Goal: Transaction & Acquisition: Purchase product/service

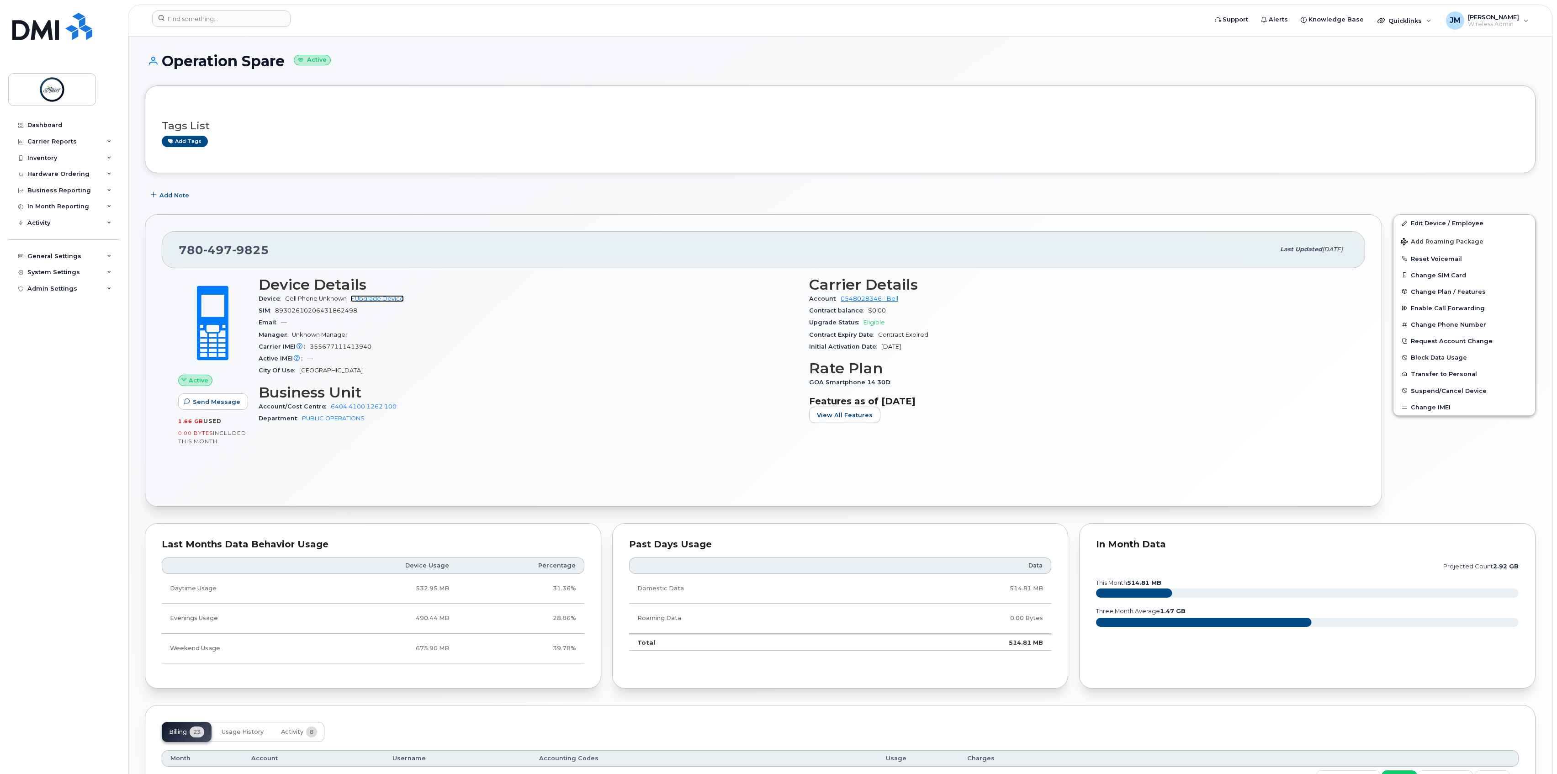
click at [391, 300] on link "+ Upgrade Device" at bounding box center [377, 298] width 53 height 7
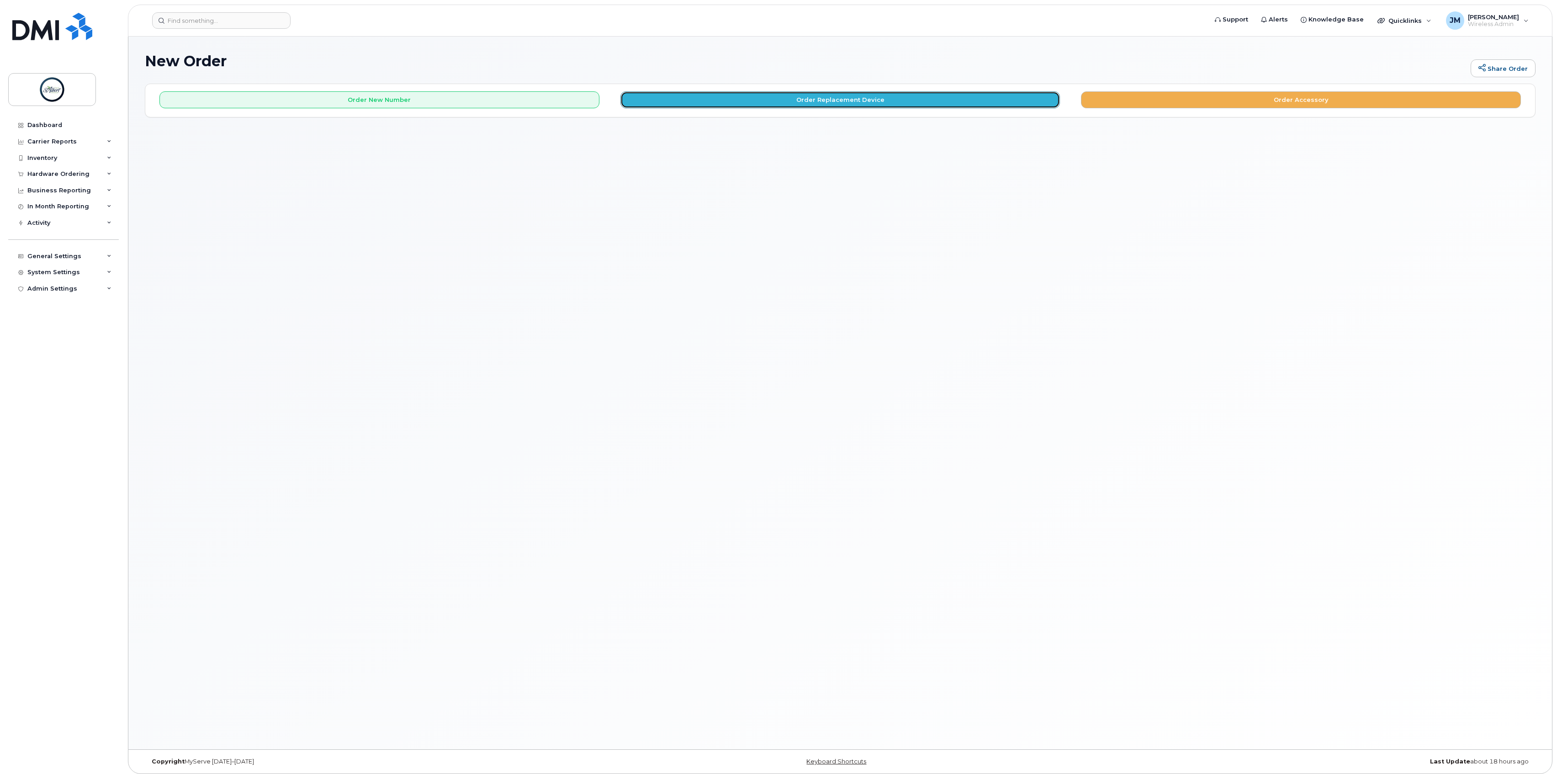
click at [738, 94] on button "Order Replacement Device" at bounding box center [841, 99] width 440 height 17
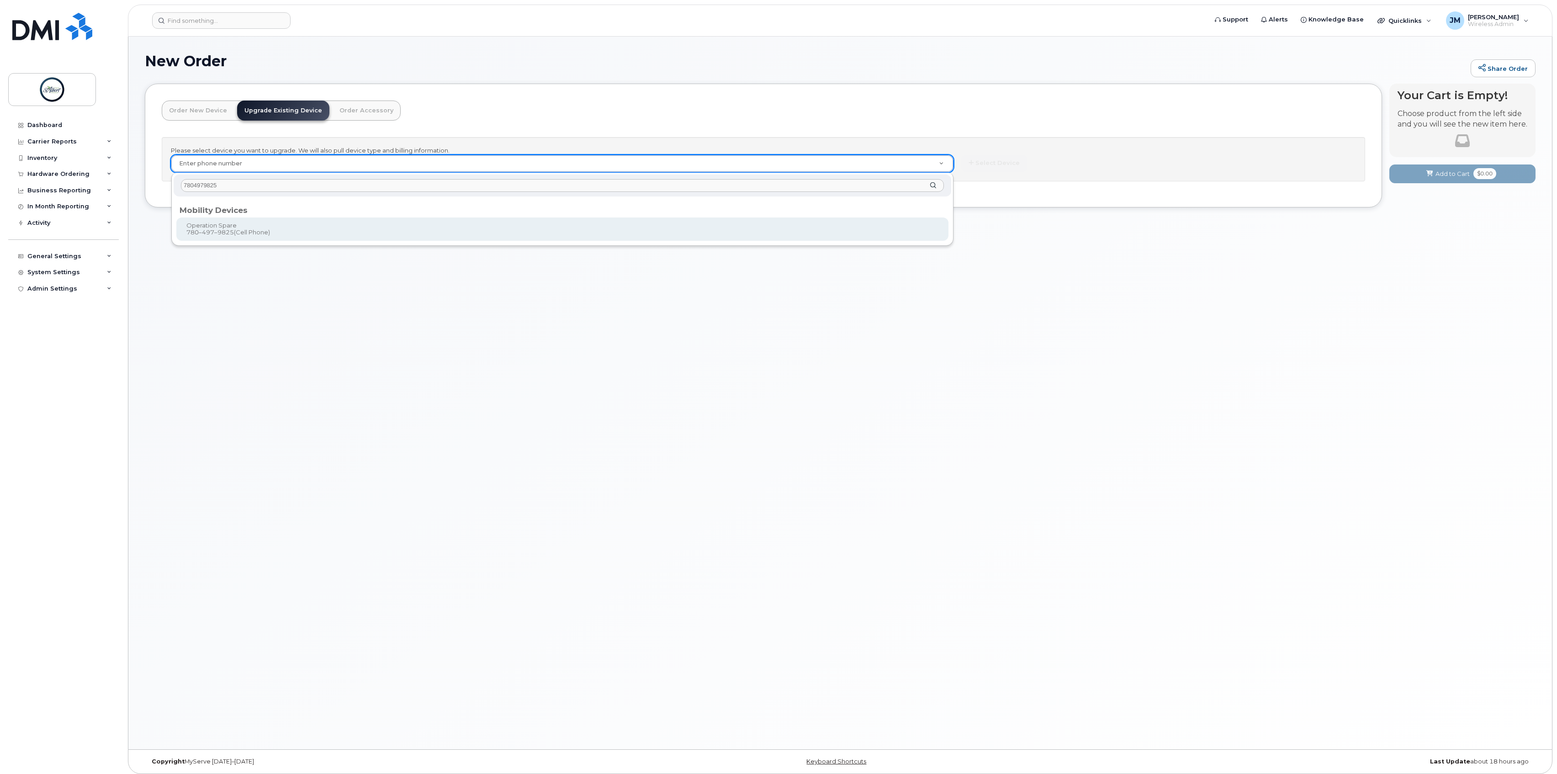
type input "7804979825"
type input "927242"
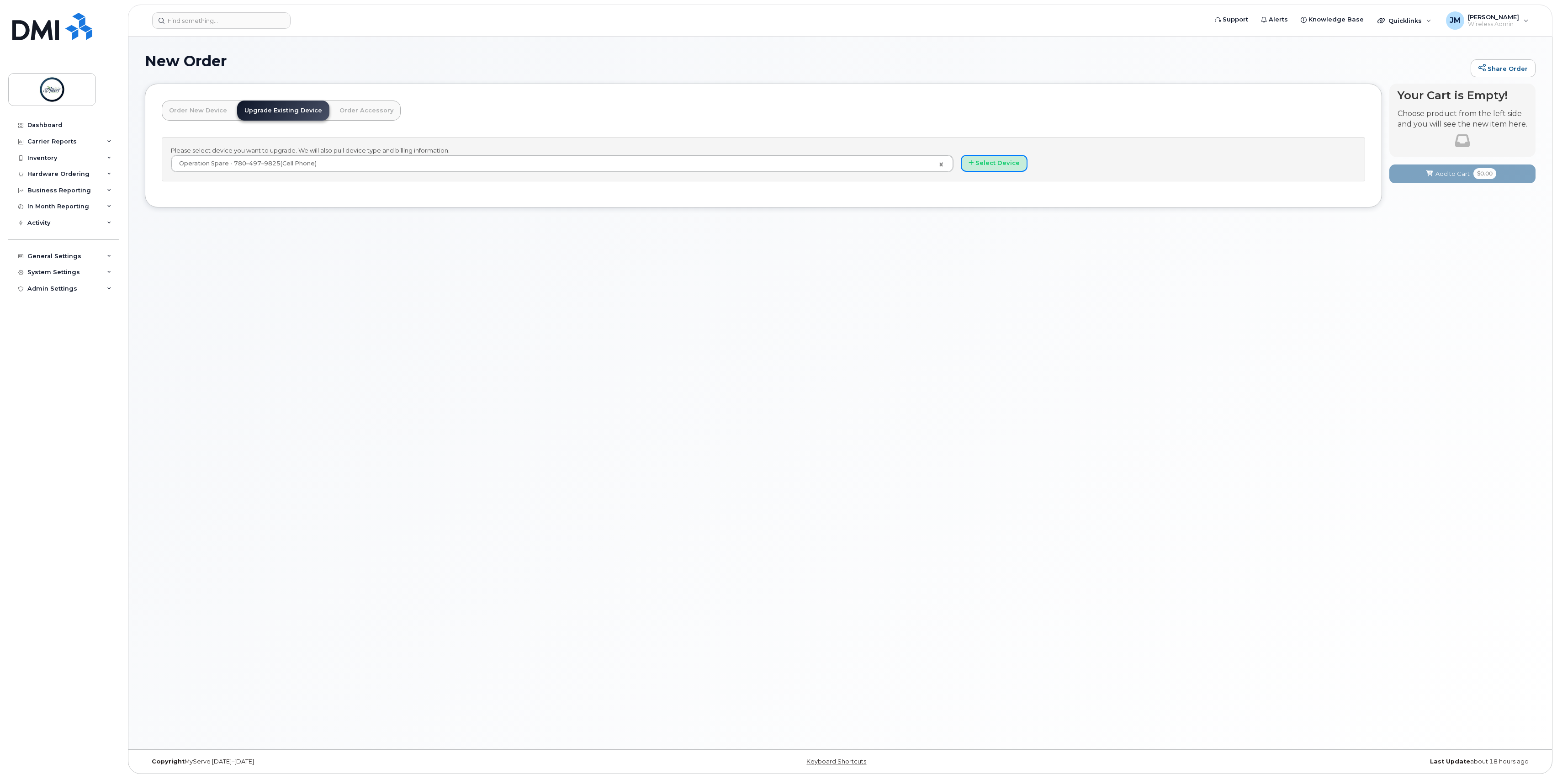
click at [993, 167] on button "Select Device" at bounding box center [994, 163] width 67 height 17
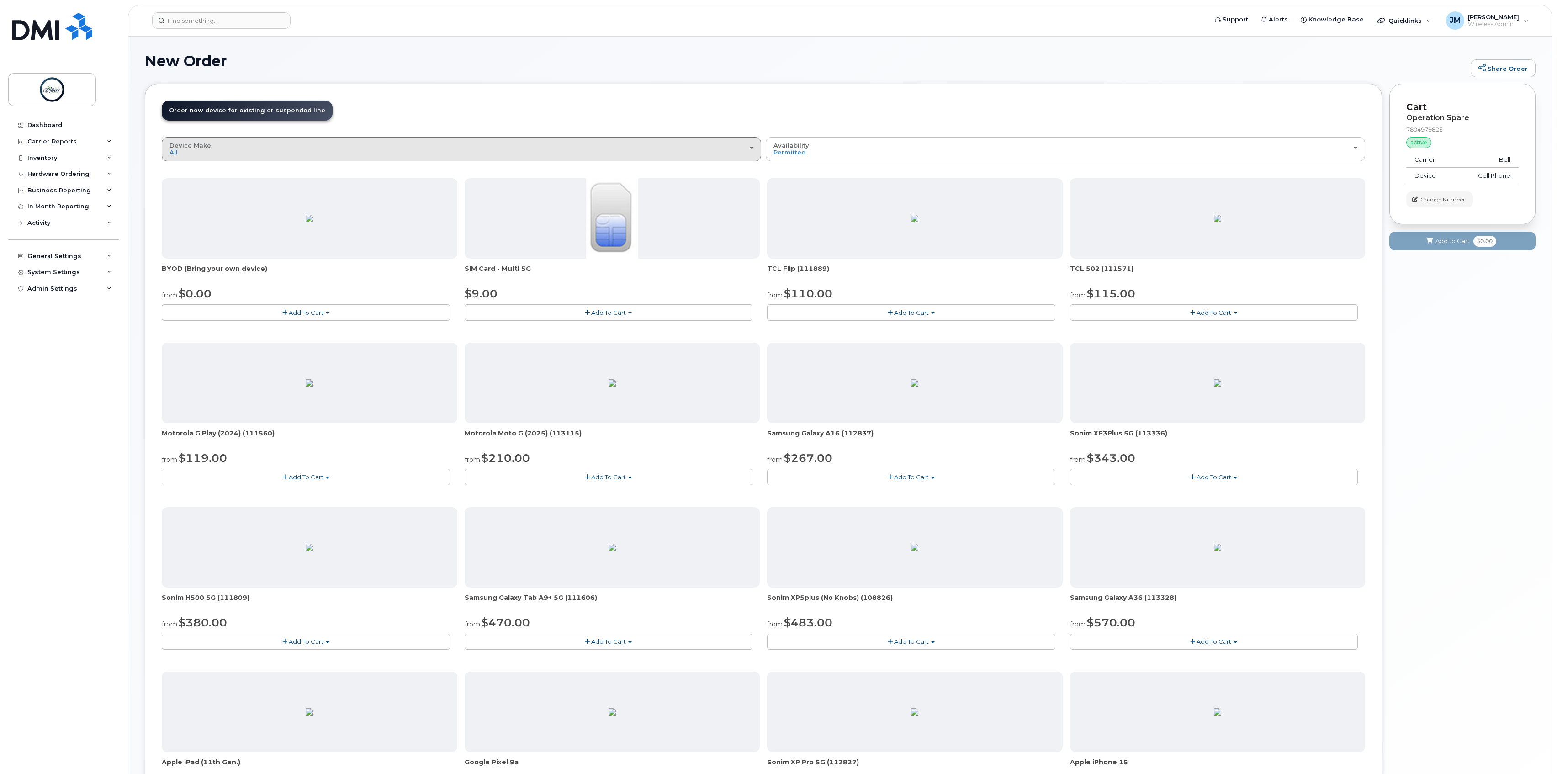
click at [282, 150] on div "Device Make All Aircard Android Cell Phone iPhone Tablet" at bounding box center [462, 149] width 584 height 14
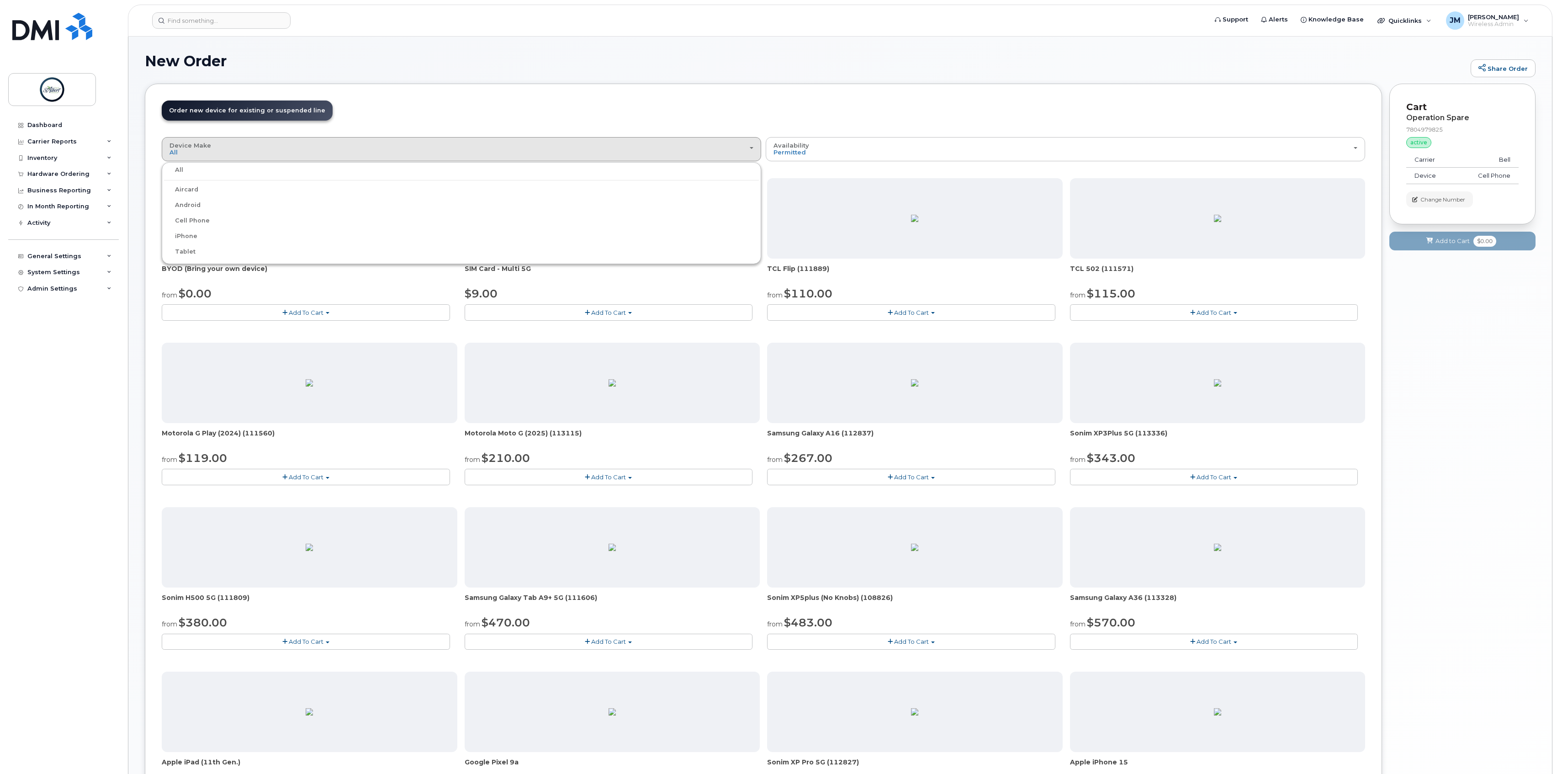
click at [189, 239] on label "iPhone" at bounding box center [180, 236] width 33 height 11
click at [0, 0] on input "iPhone" at bounding box center [0, 0] width 0 height 0
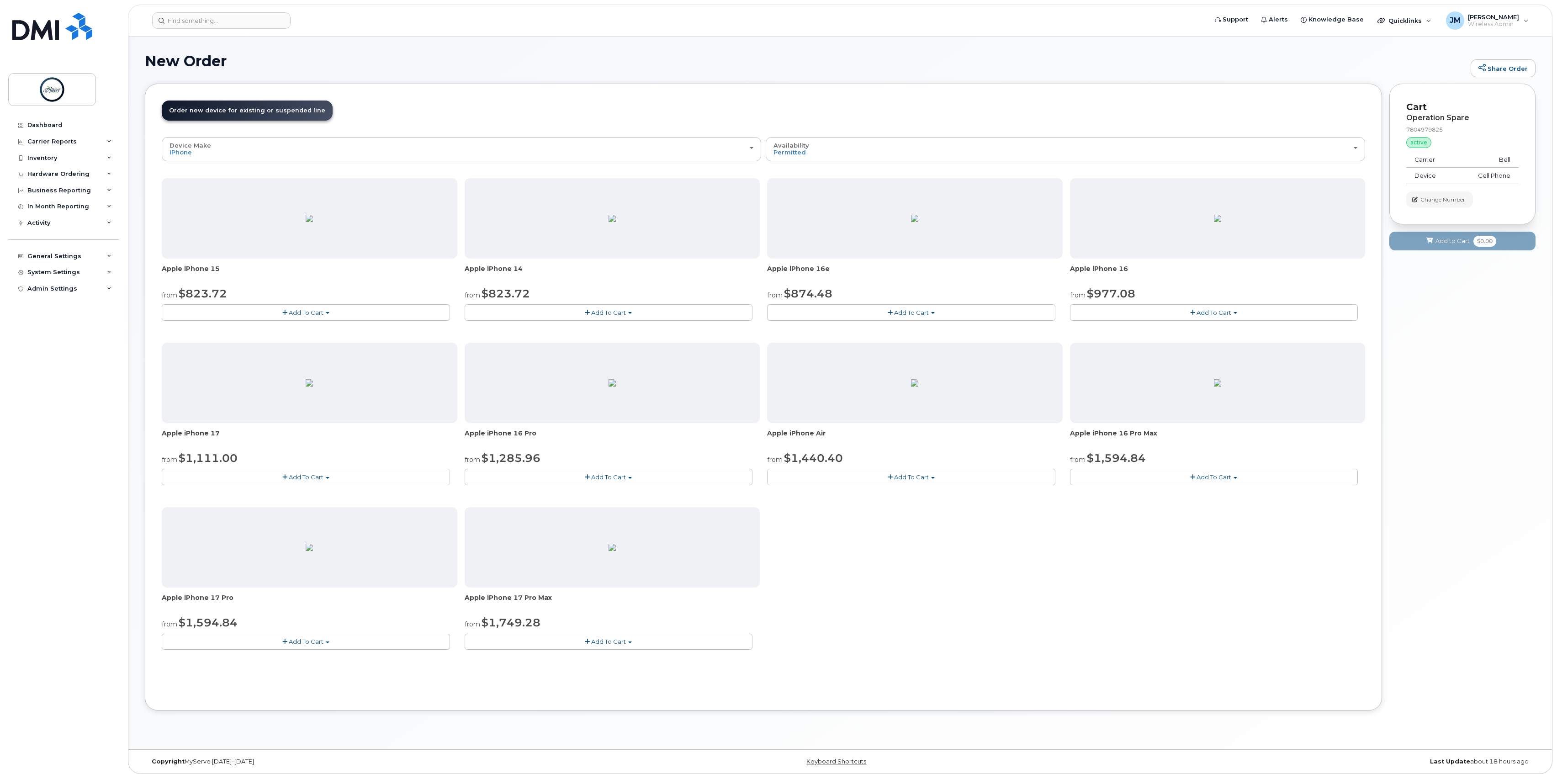
click at [320, 316] on span "Add To Cart" at bounding box center [306, 312] width 35 height 7
click at [236, 342] on link "$823.72 - Outright purchase (128GB model)" at bounding box center [239, 340] width 151 height 11
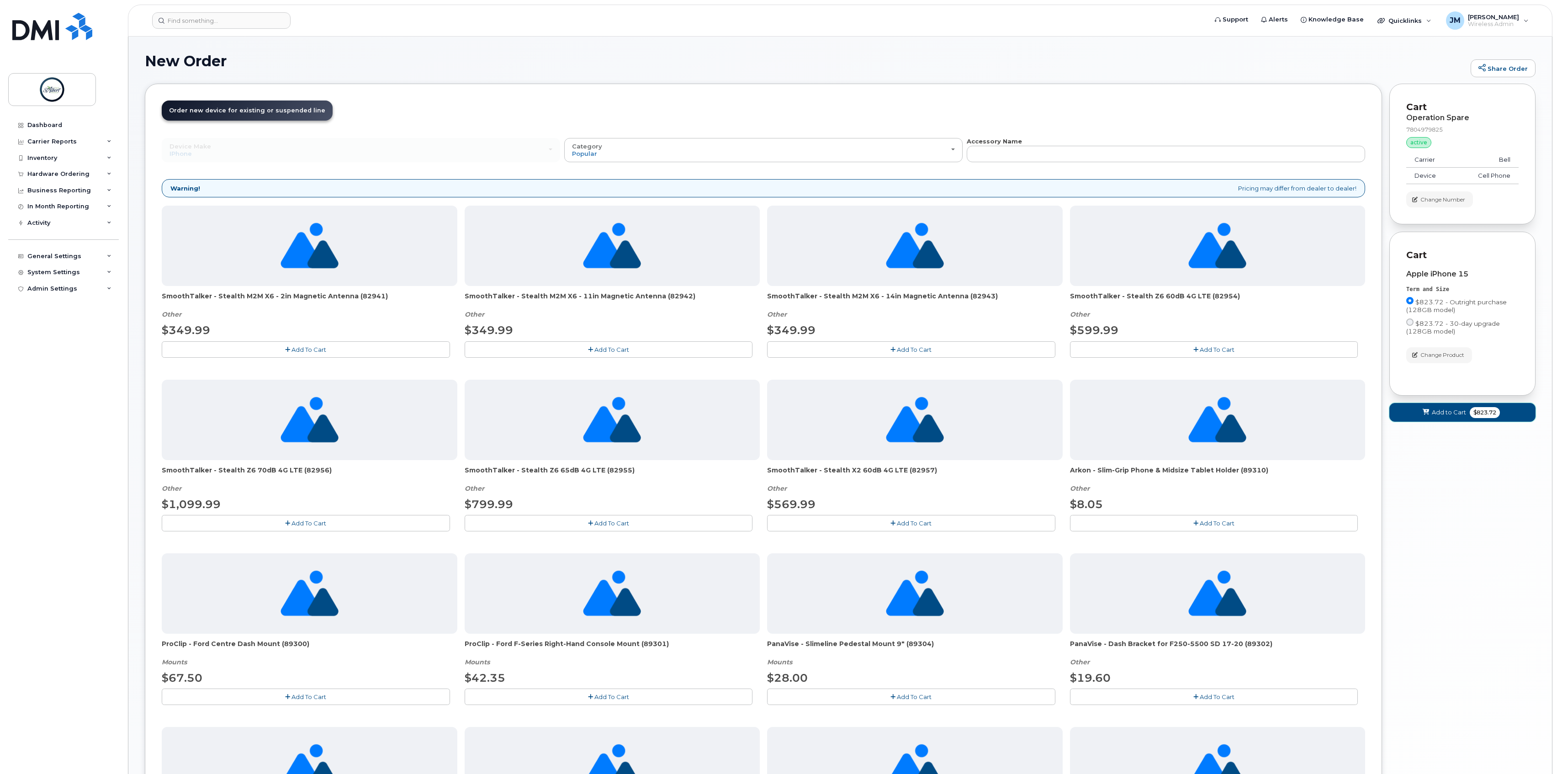
drag, startPoint x: 1454, startPoint y: 417, endPoint x: 1452, endPoint y: 423, distance: 6.5
click at [1452, 422] on button "Add to Cart $823.72" at bounding box center [1463, 412] width 146 height 19
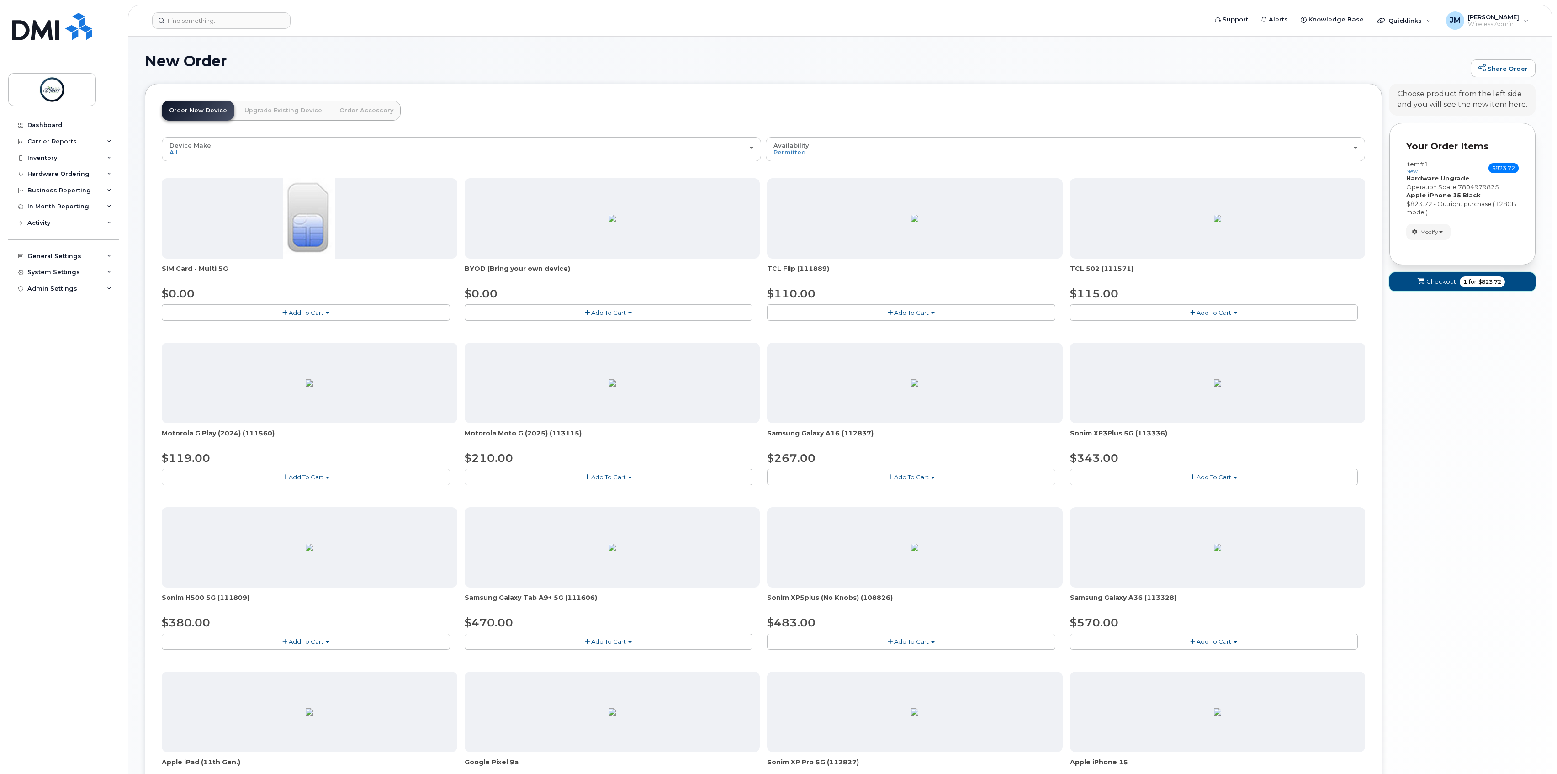
click at [1451, 284] on span "Checkout" at bounding box center [1442, 281] width 30 height 9
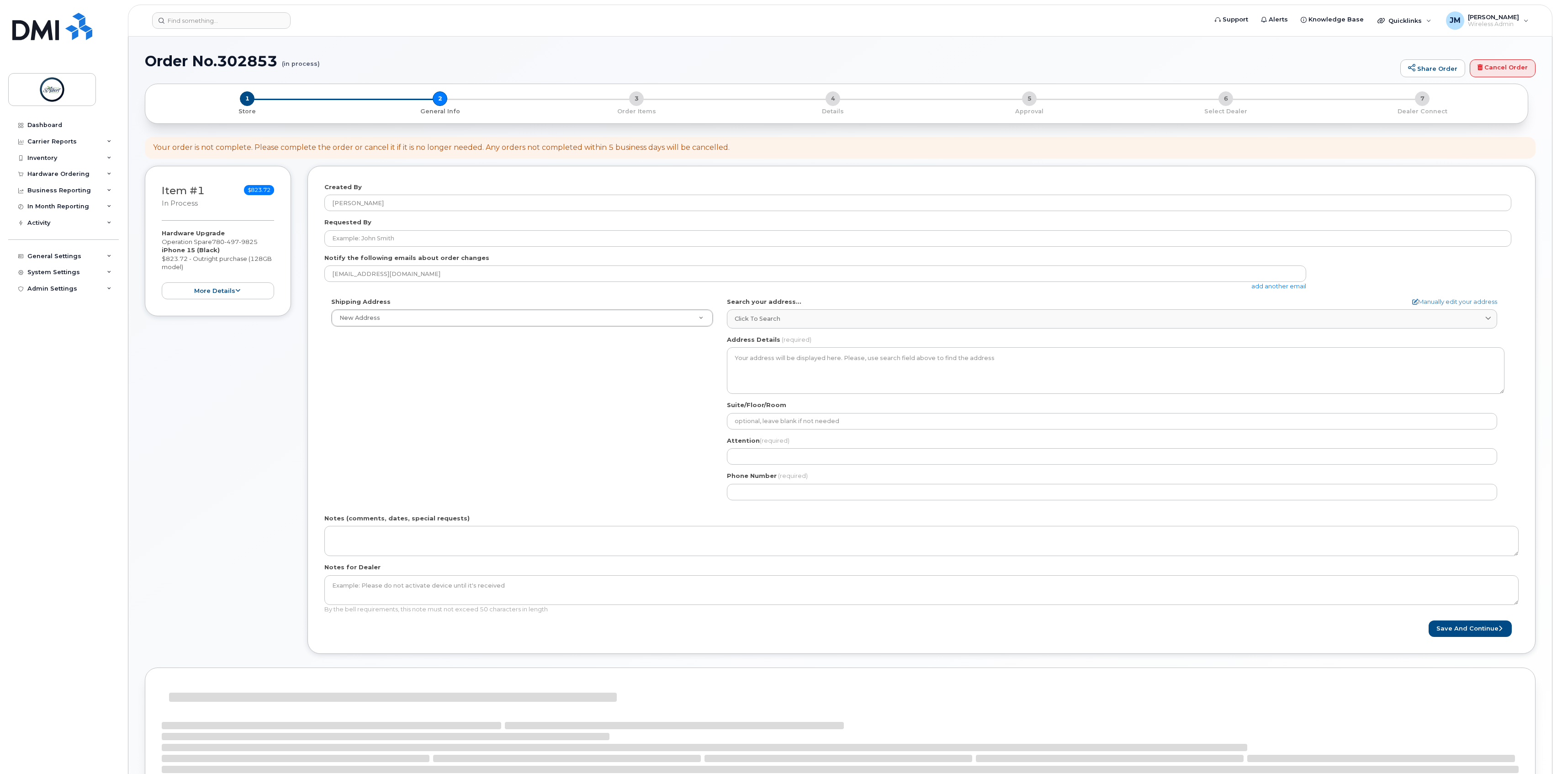
select select
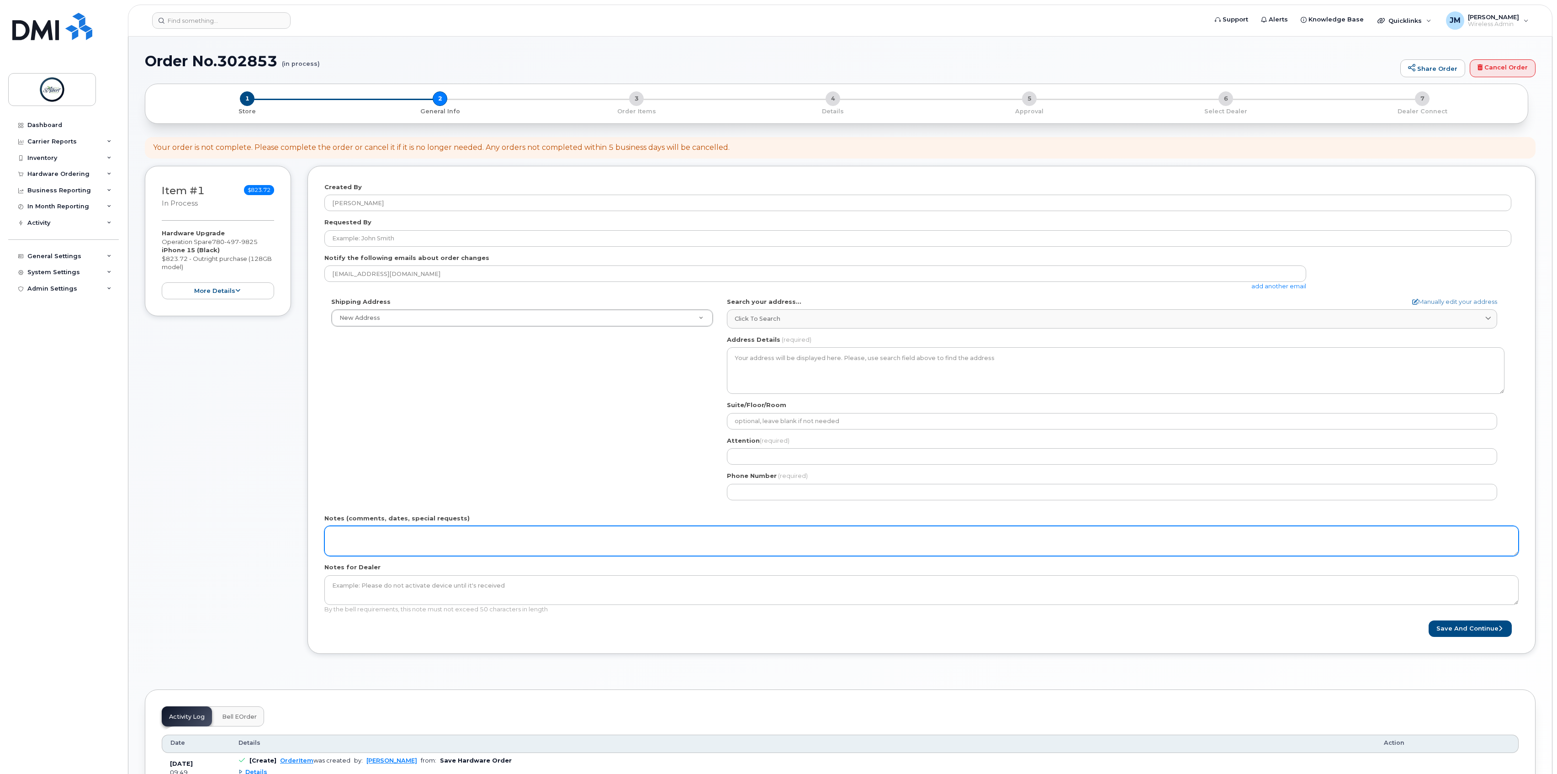
click at [362, 543] on textarea "Notes (comments, dates, special requests)" at bounding box center [921, 541] width 1195 height 30
click at [351, 537] on textarea "SR" at bounding box center [921, 541] width 1195 height 30
type textarea "SR 14003"
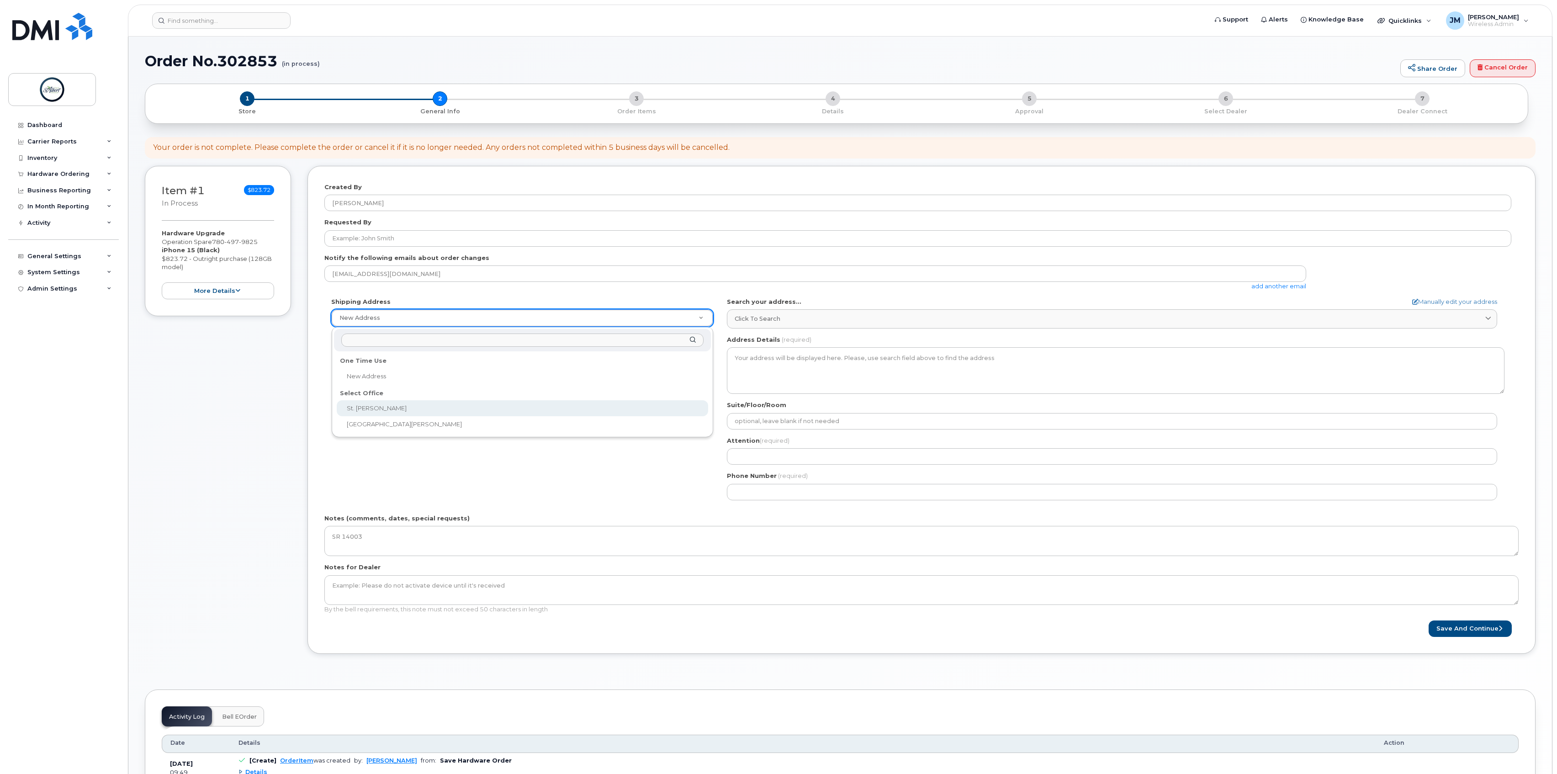
select select
type textarea "5 St Anne St Office 2100 2nd Floor St. Albert Place (City Hall) St. Albert Albe…"
type input "[PERSON_NAME]"
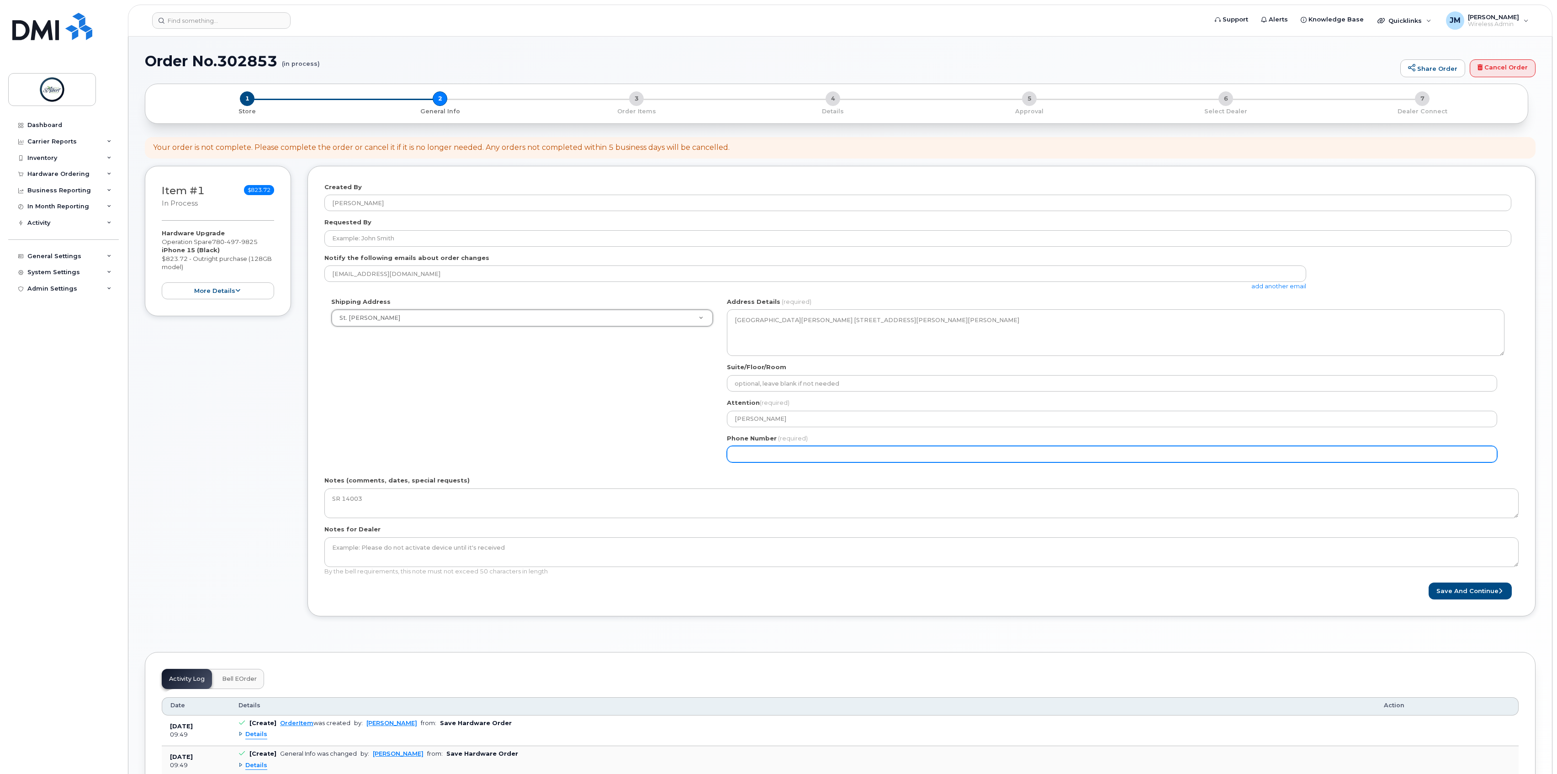
click at [771, 459] on input "Phone Number" at bounding box center [1112, 454] width 770 height 16
select select
type input "587340375"
select select
type input "5873403756"
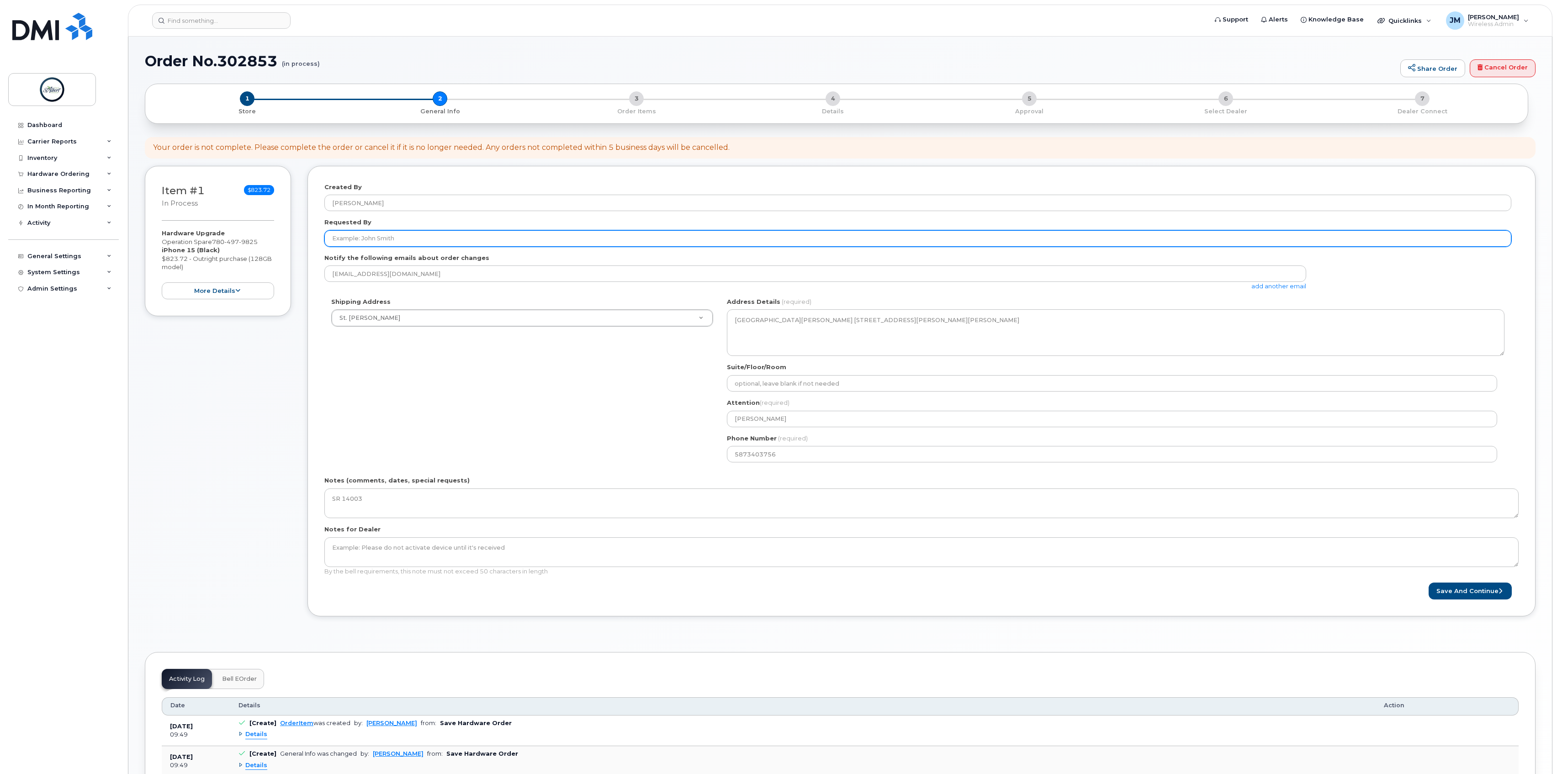
click at [410, 242] on input "Requested By" at bounding box center [917, 238] width 1187 height 16
type input "Steve Schlese"
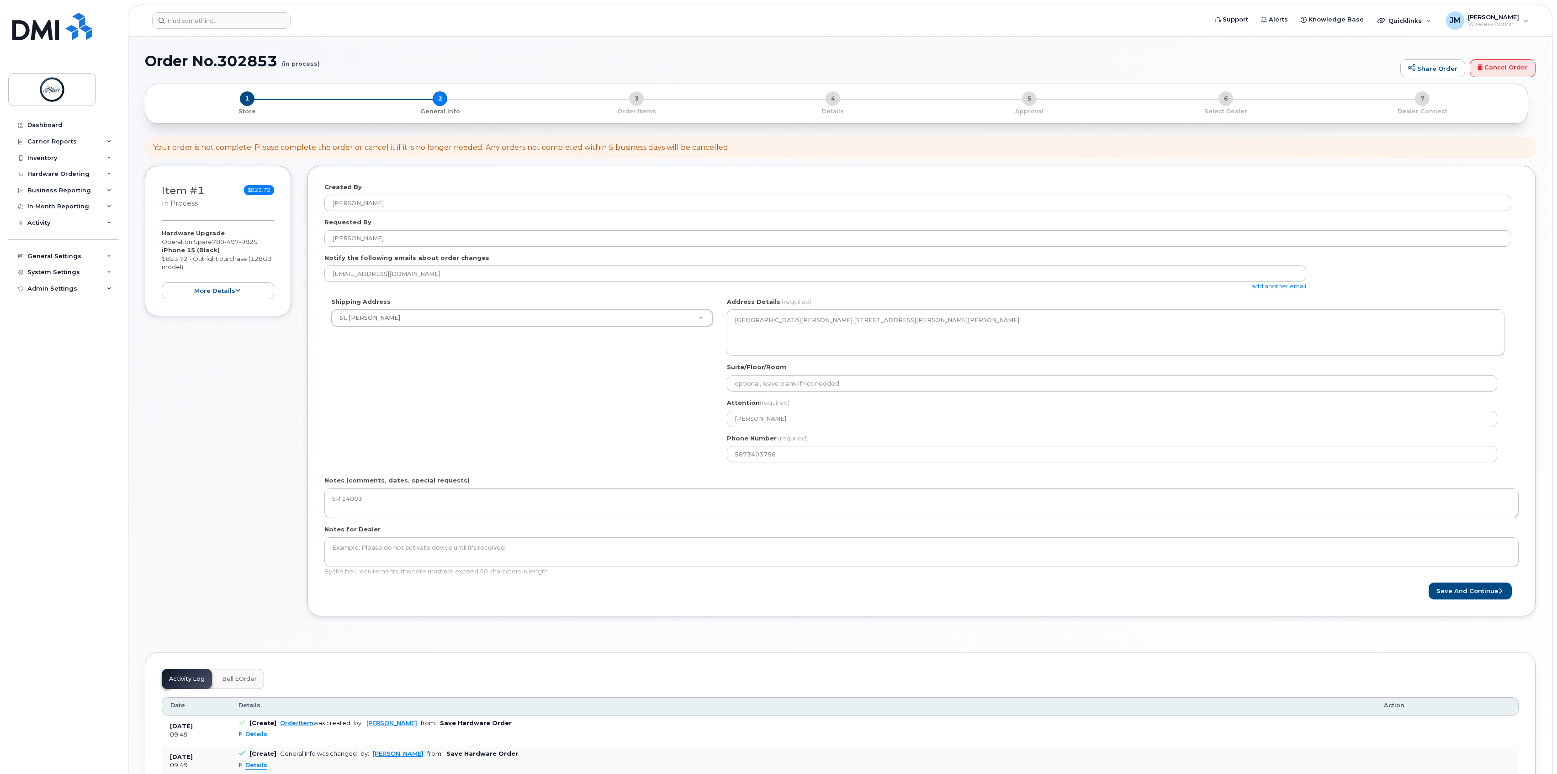
click at [502, 390] on div "Shipping Address St. Albert - Jayden New Address St. Albert - Jayden St. Albert…" at bounding box center [917, 384] width 1187 height 172
click at [1467, 593] on button "Save and Continue" at bounding box center [1470, 591] width 83 height 17
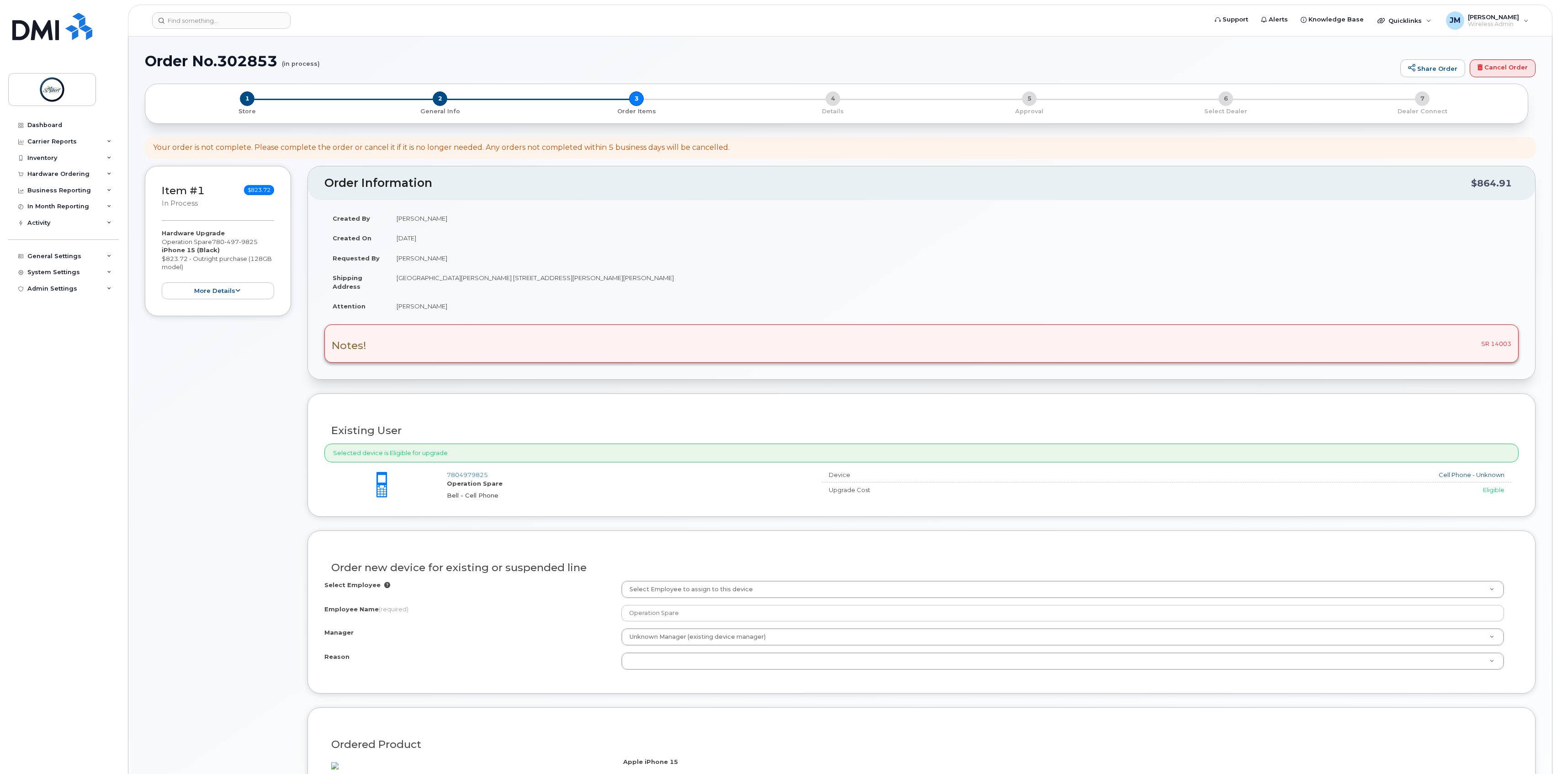
scroll to position [61, 0]
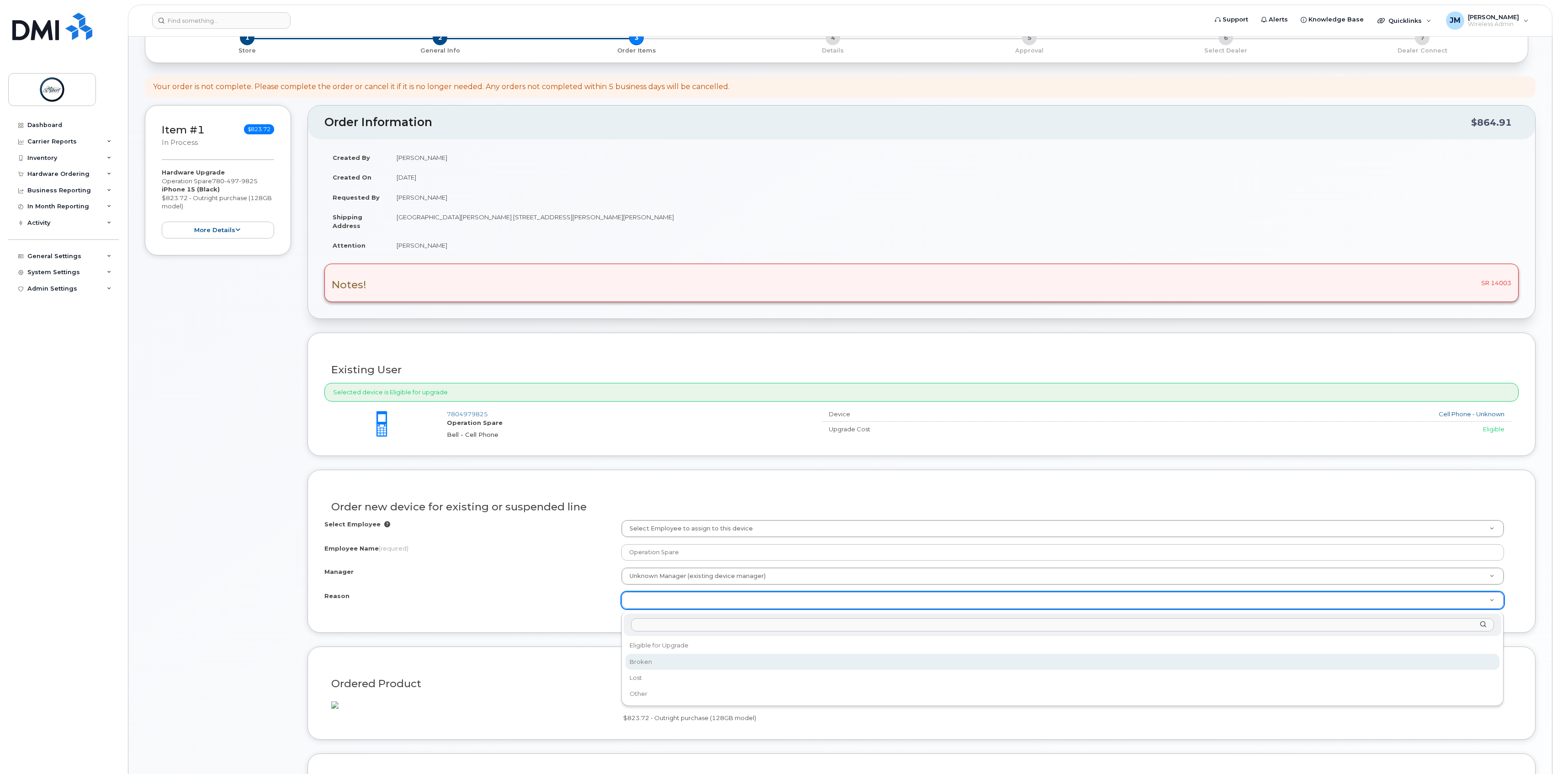
select select "broken"
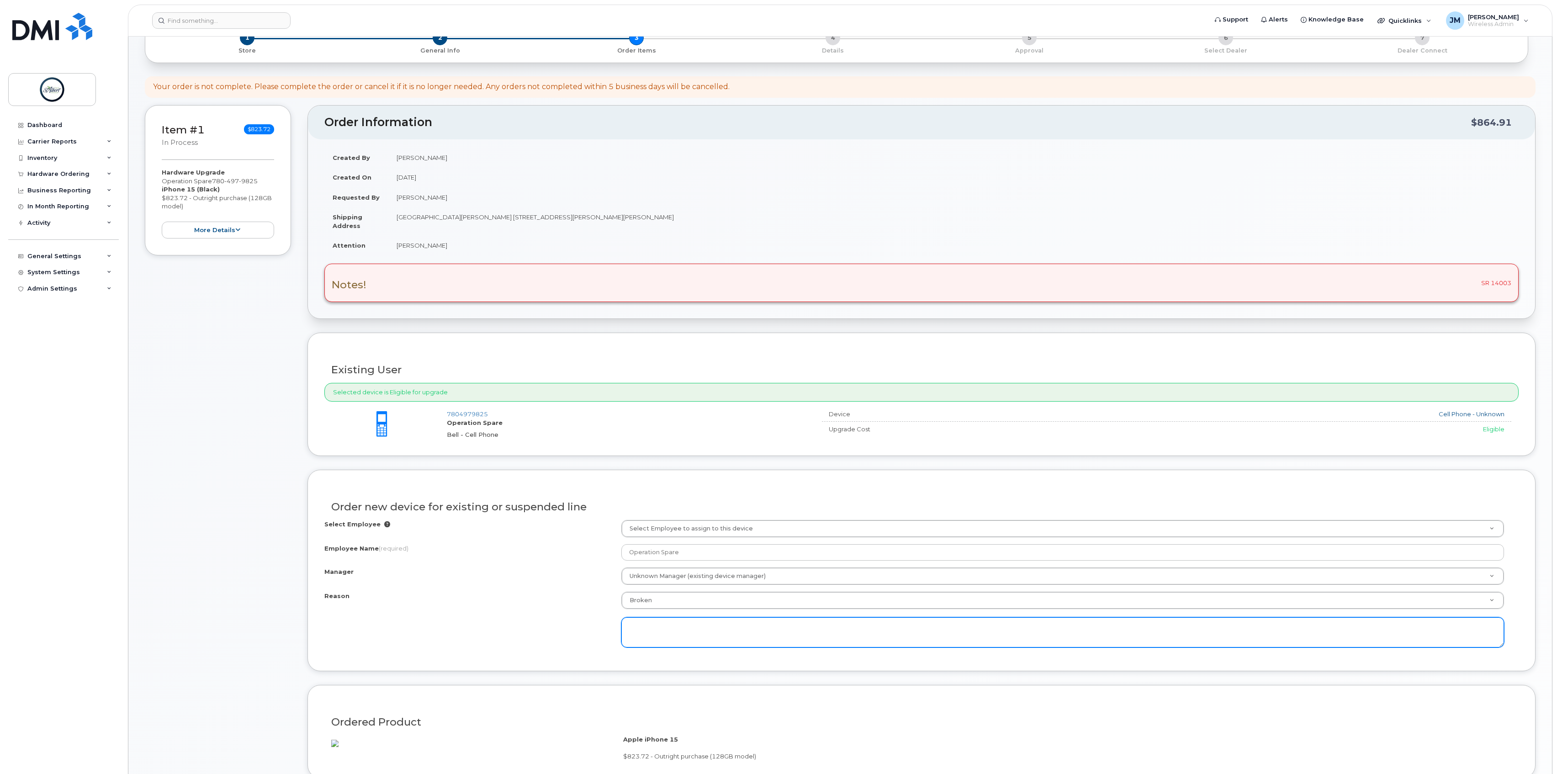
click at [668, 642] on textarea at bounding box center [1063, 632] width 883 height 30
paste textarea "Phone is broken and has bad connectivity"
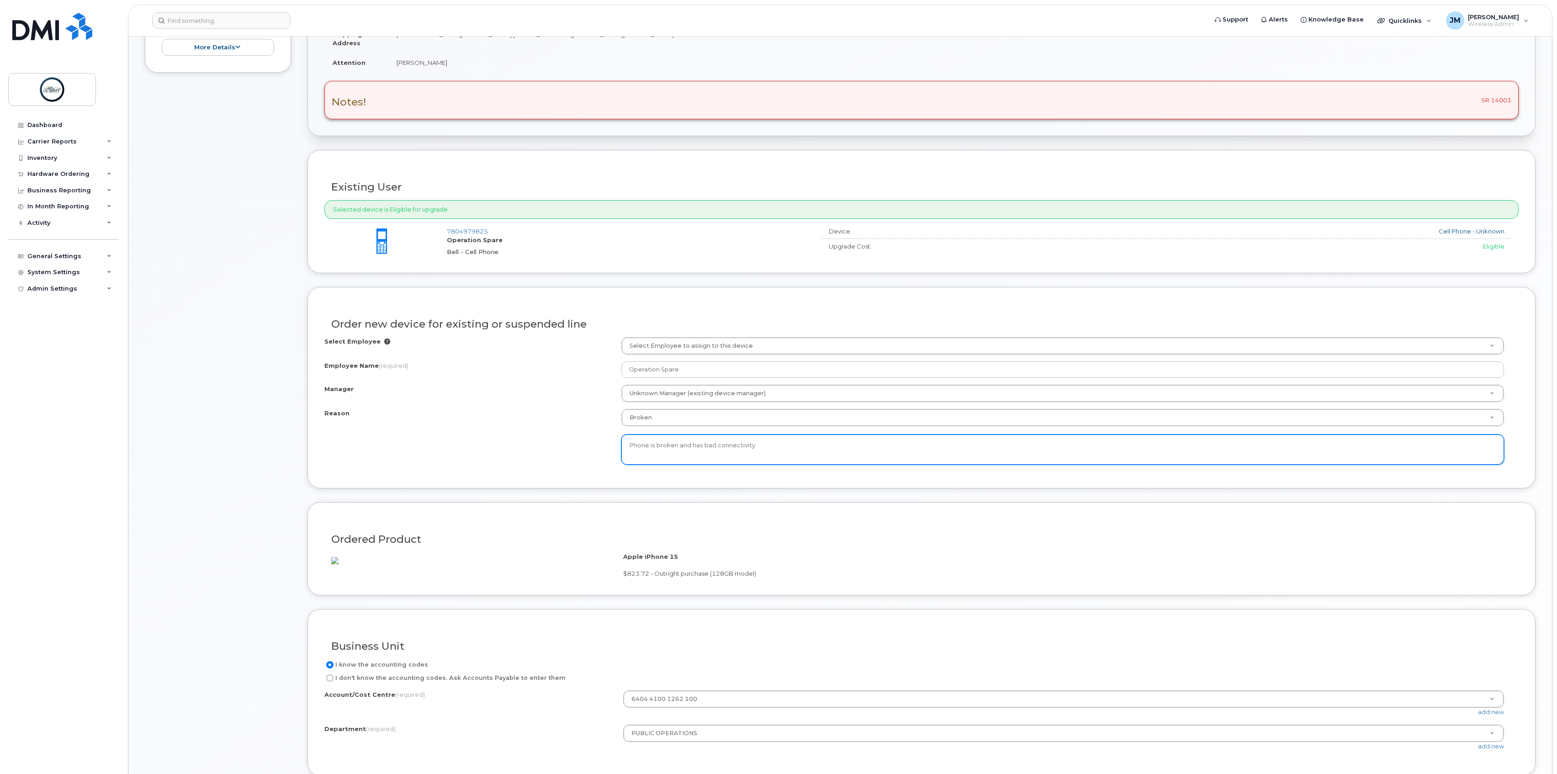
scroll to position [426, 0]
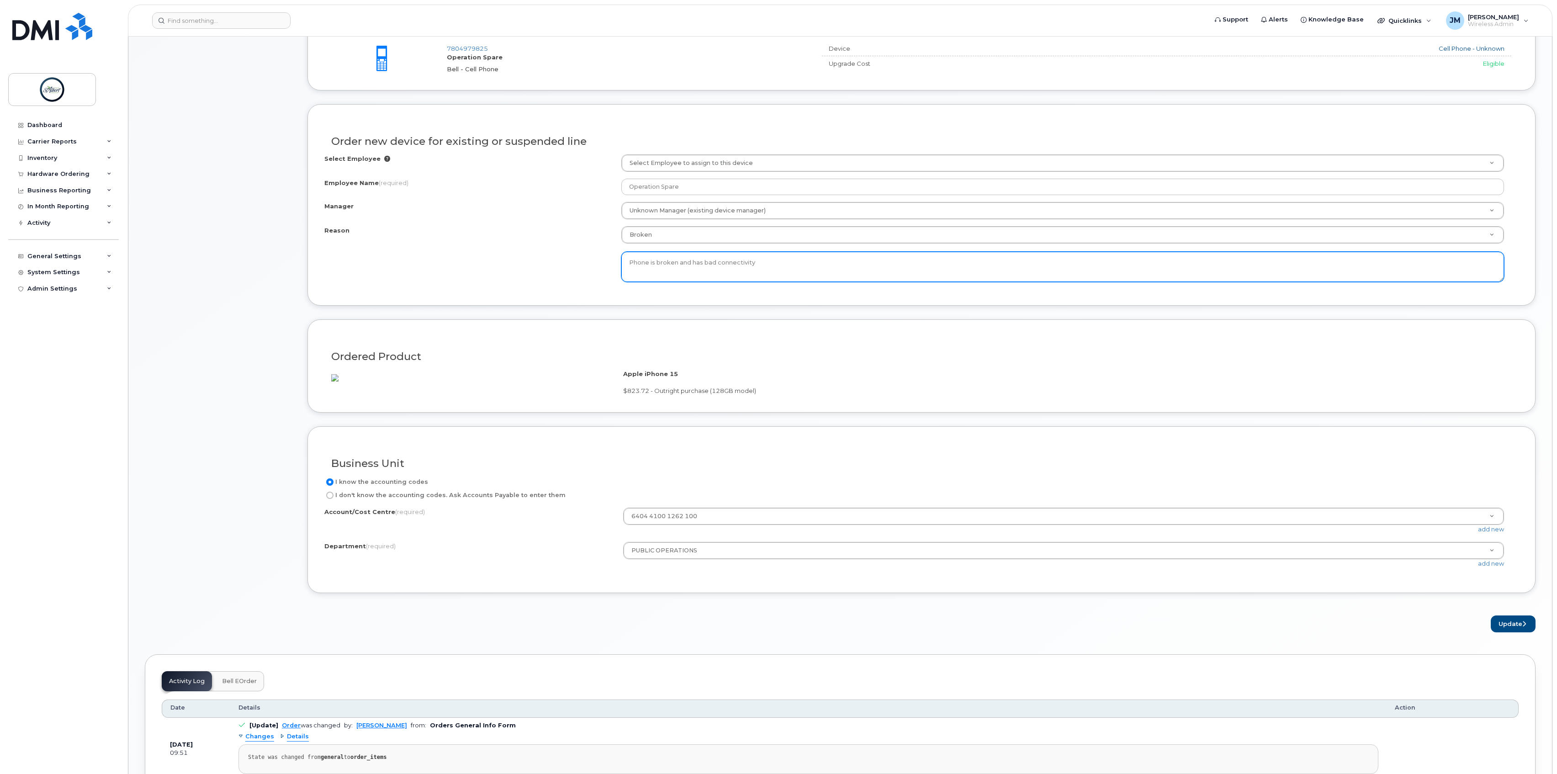
type textarea "Phone is broken and has bad connectivity"
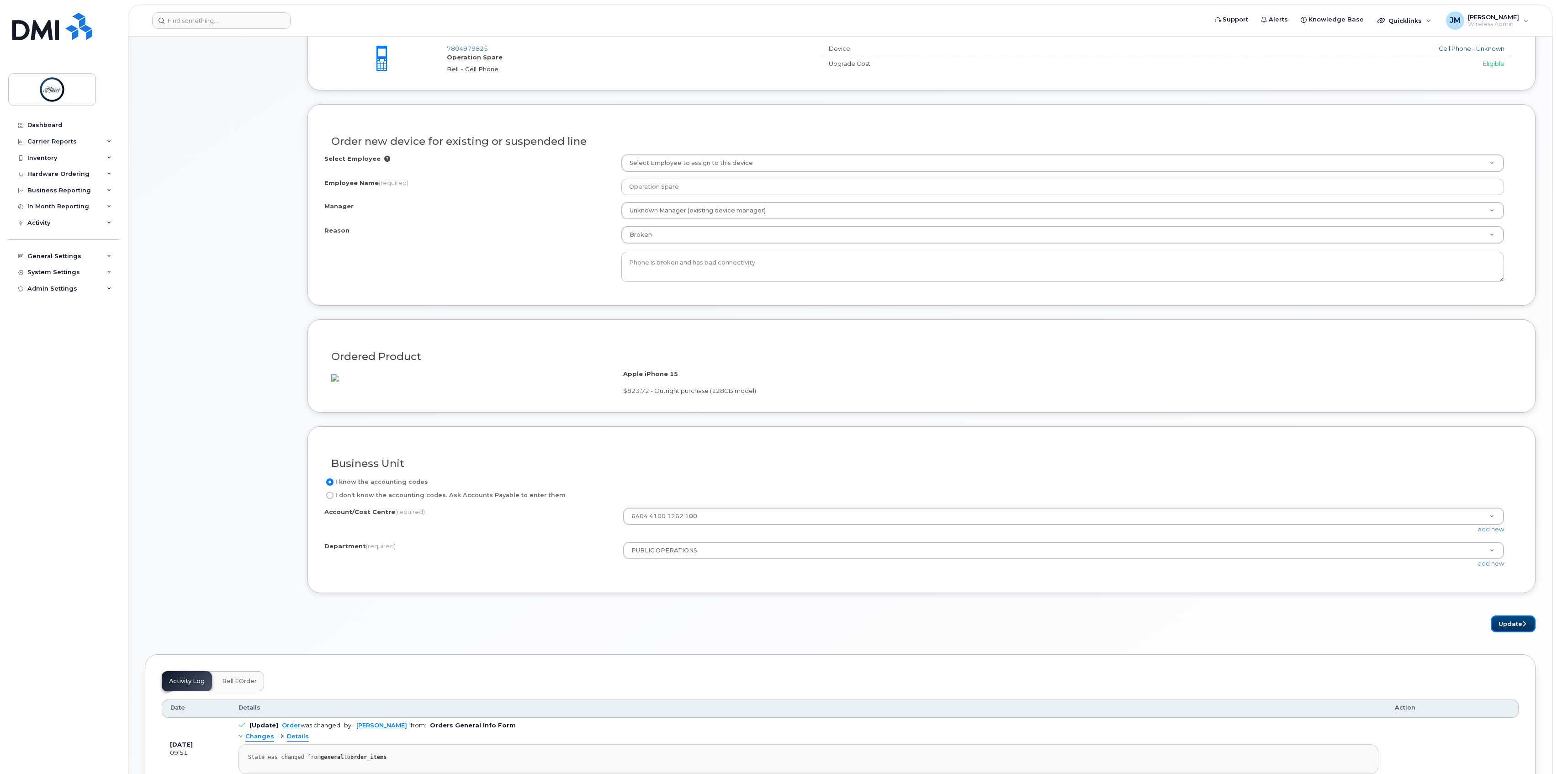
click at [1510, 632] on button "Update" at bounding box center [1513, 624] width 45 height 17
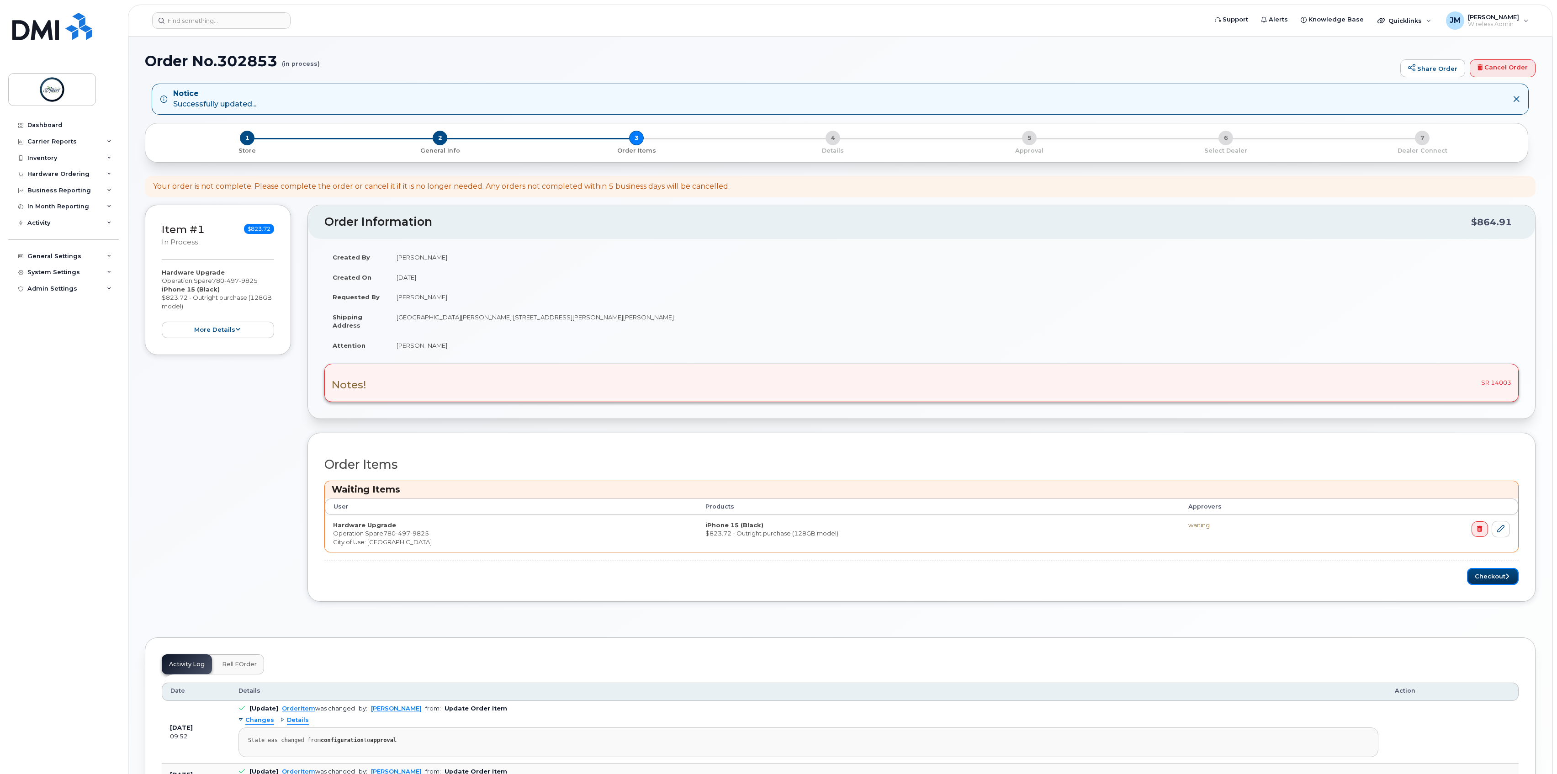
click at [1492, 582] on button "Checkout" at bounding box center [1493, 576] width 52 height 17
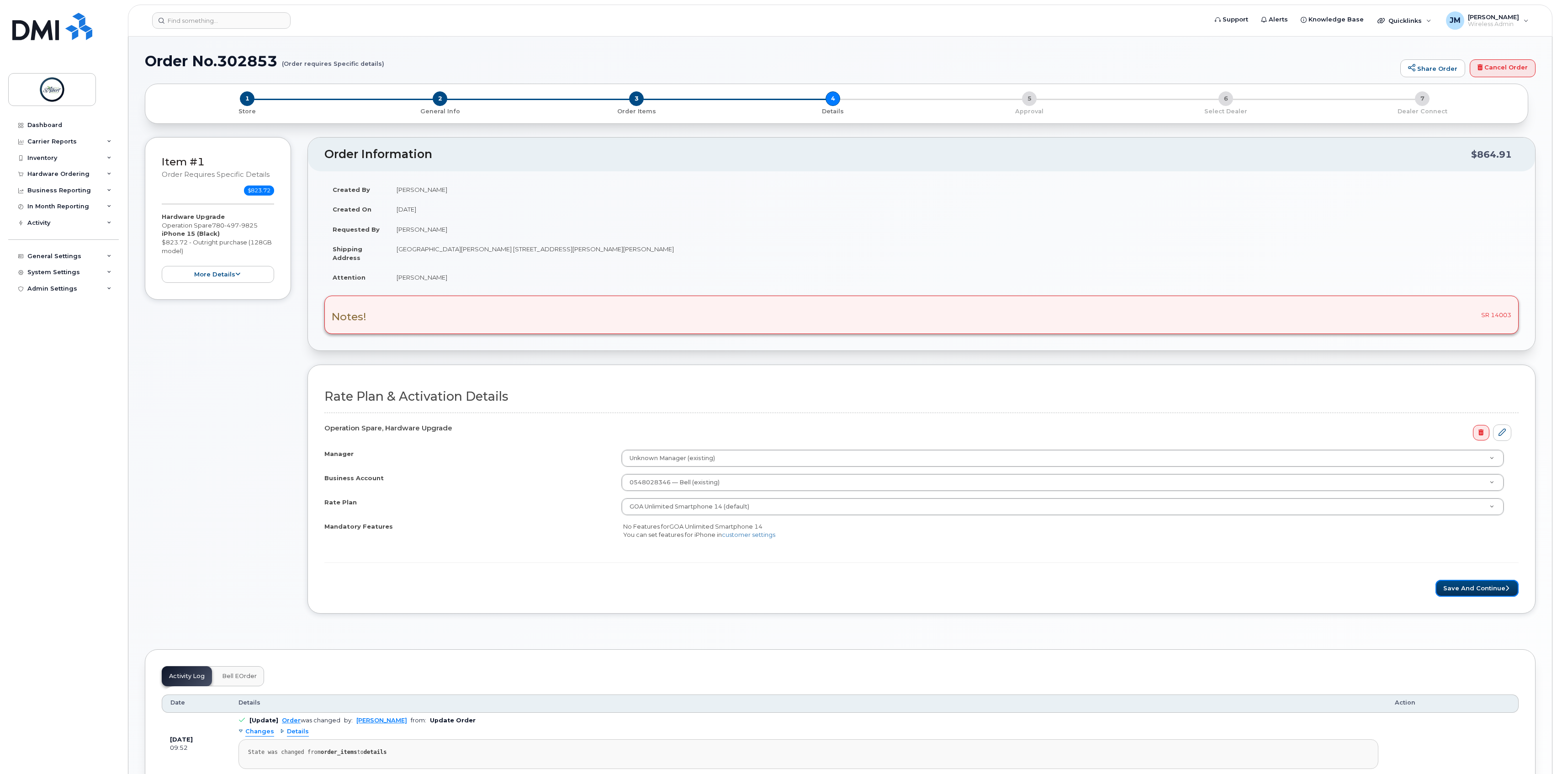
click at [1455, 589] on button "Save and Continue" at bounding box center [1477, 588] width 83 height 17
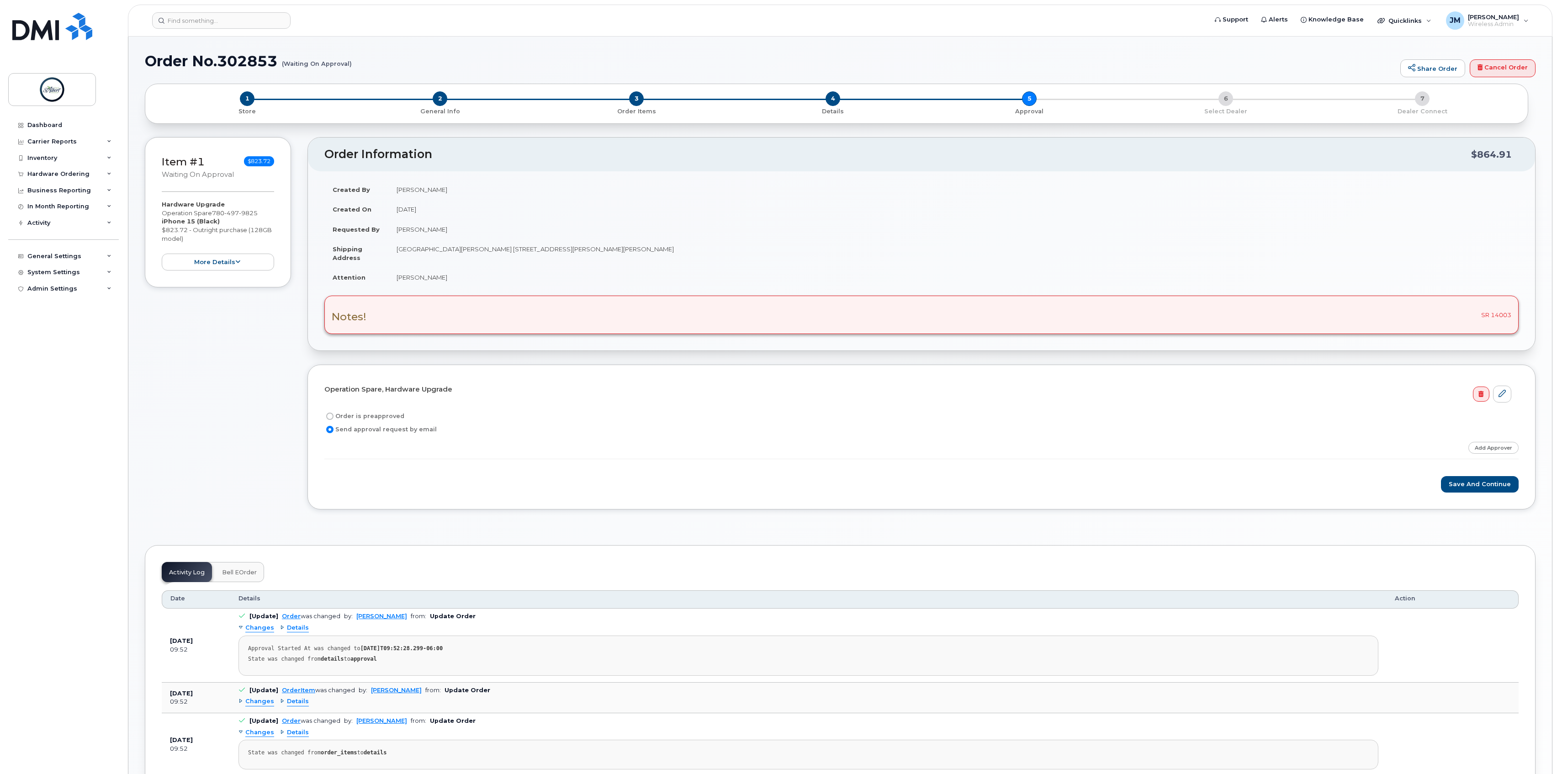
click at [347, 419] on label "Order is preapproved" at bounding box center [364, 416] width 80 height 11
click at [334, 419] on input "Order is preapproved" at bounding box center [329, 416] width 7 height 7
radio input "true"
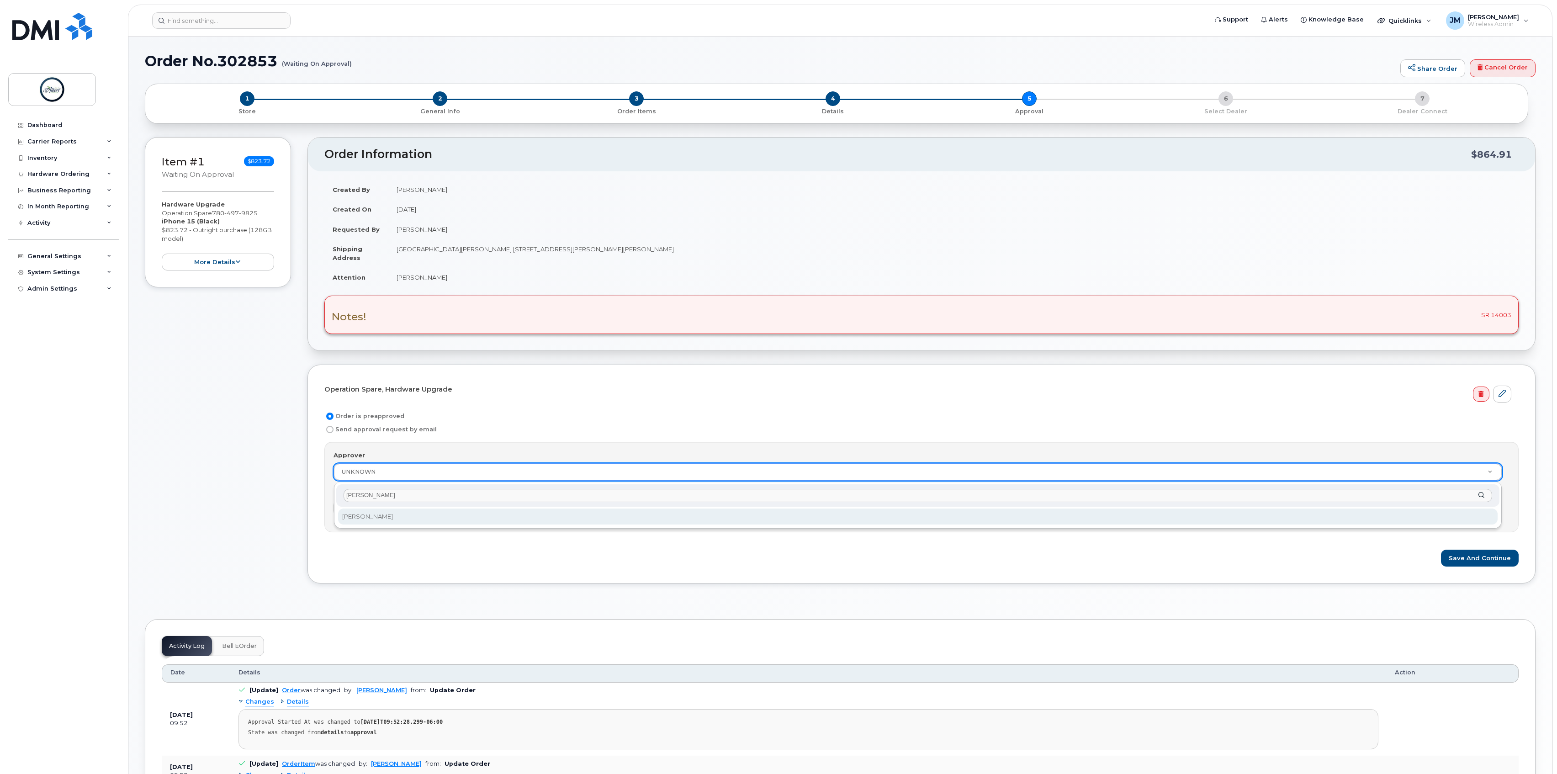
type input "tim"
select select "2008956"
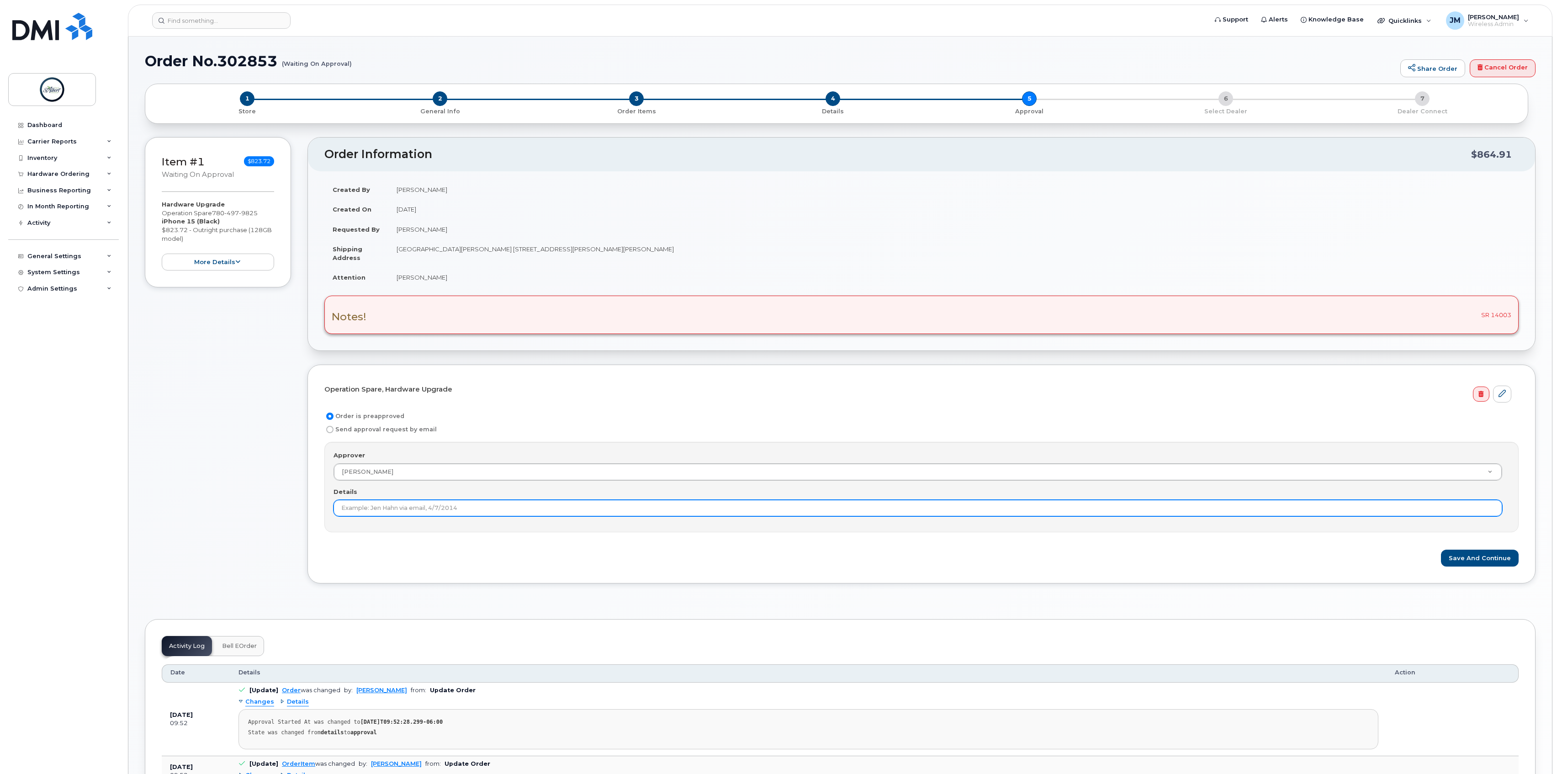
click at [393, 516] on input "Details" at bounding box center [918, 508] width 1169 height 16
type input "Approved"
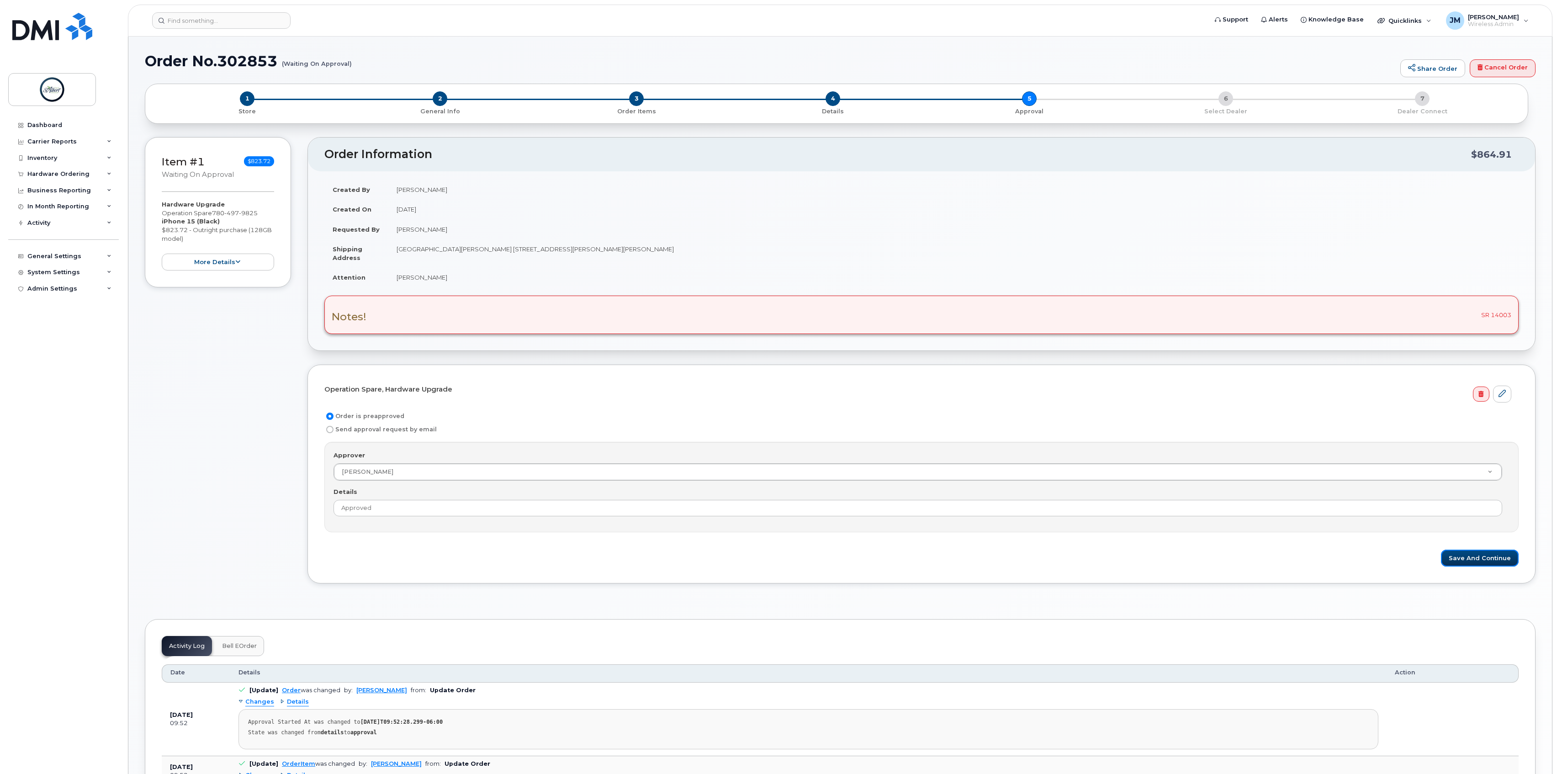
click at [1481, 564] on button "Save and Continue" at bounding box center [1480, 558] width 78 height 17
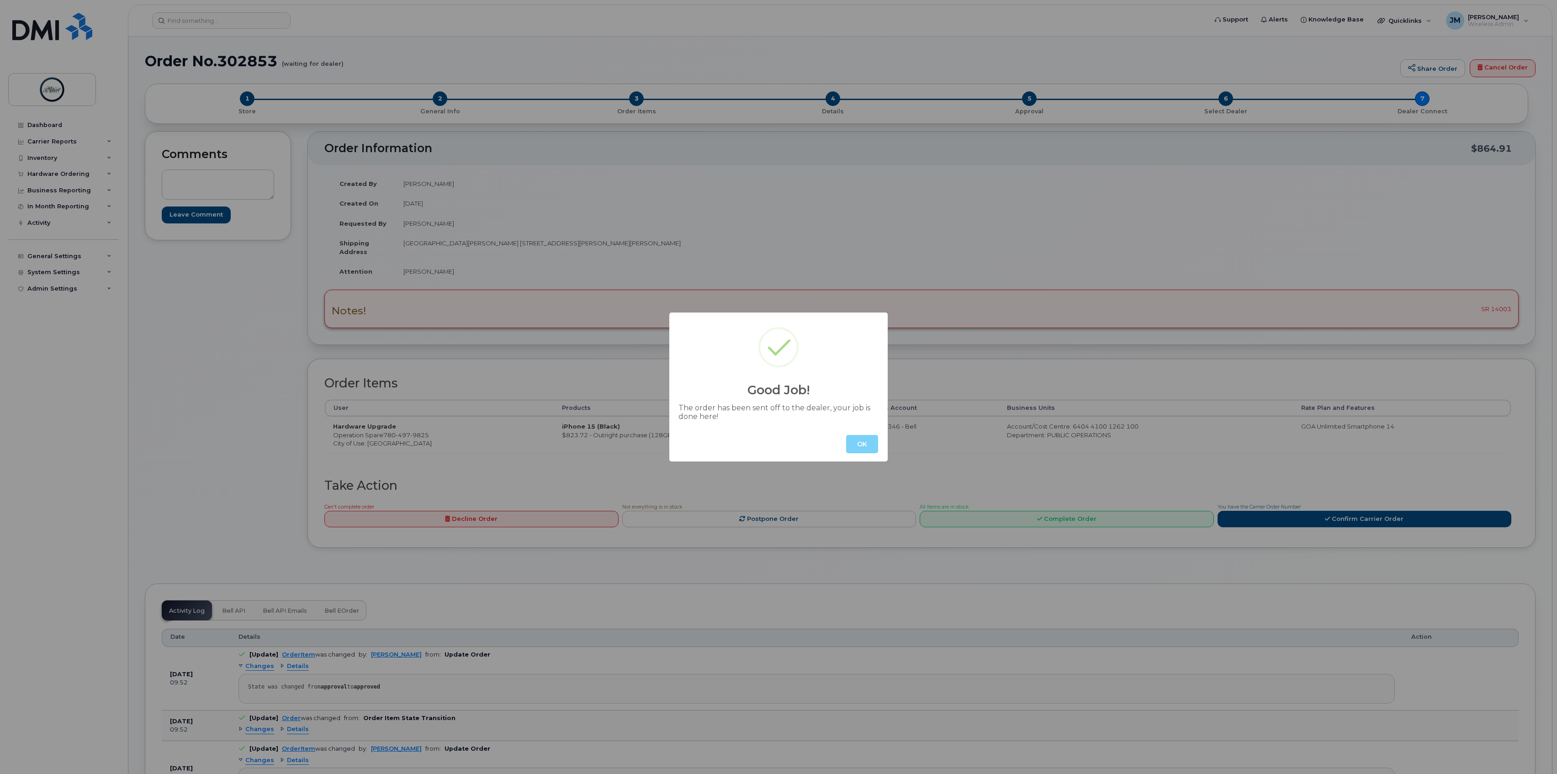
click at [863, 441] on button "OK" at bounding box center [862, 444] width 32 height 18
